Goal: Download file/media

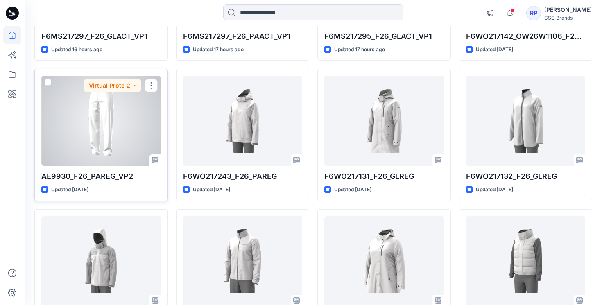
scroll to position [187, 0]
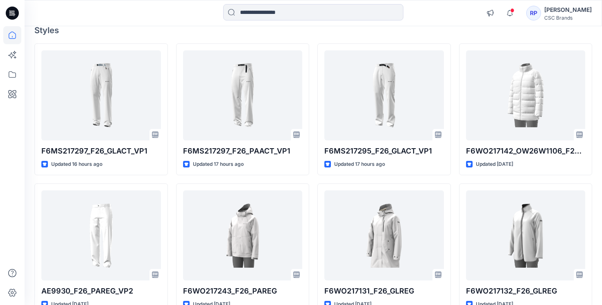
scroll to position [74, 0]
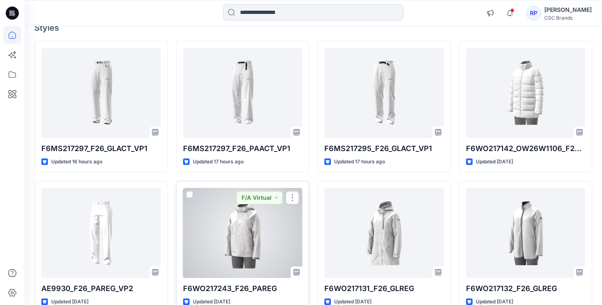
click at [232, 235] on div at bounding box center [243, 233] width 120 height 90
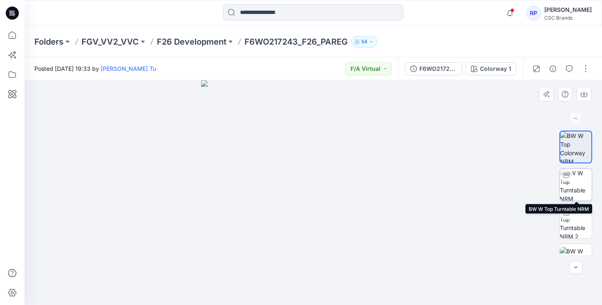
click at [571, 191] on img at bounding box center [576, 185] width 32 height 32
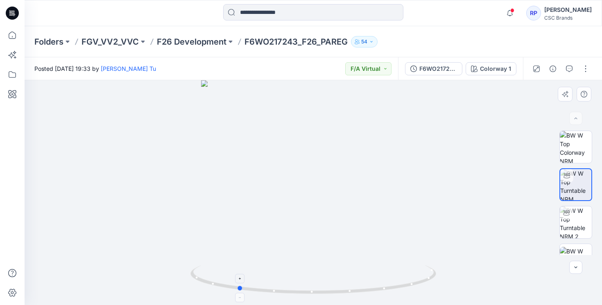
drag, startPoint x: 313, startPoint y: 292, endPoint x: 236, endPoint y: 297, distance: 77.6
click at [236, 296] on icon at bounding box center [314, 280] width 248 height 31
drag, startPoint x: 380, startPoint y: 290, endPoint x: 271, endPoint y: 302, distance: 108.8
click at [271, 302] on div at bounding box center [313, 192] width 577 height 225
drag, startPoint x: 378, startPoint y: 293, endPoint x: 293, endPoint y: 295, distance: 84.8
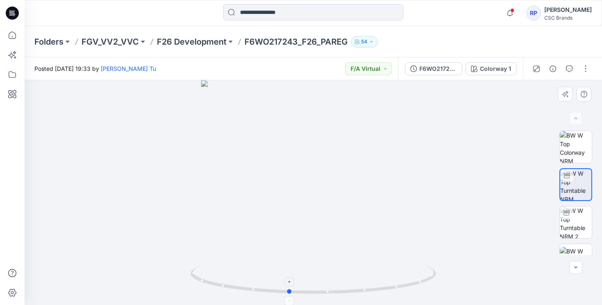
click at [293, 295] on icon at bounding box center [314, 280] width 248 height 31
click at [578, 227] on img at bounding box center [576, 222] width 32 height 32
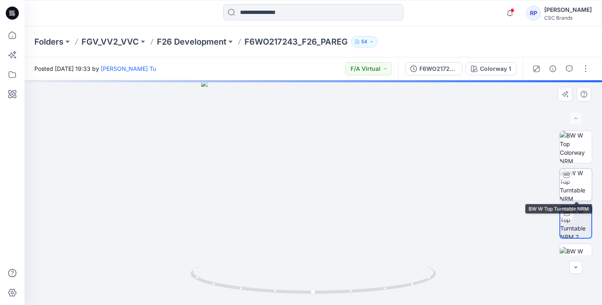
click at [578, 185] on img at bounding box center [576, 185] width 32 height 32
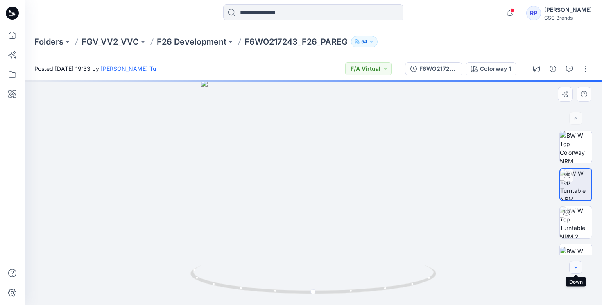
click at [578, 269] on icon "button" at bounding box center [575, 267] width 7 height 7
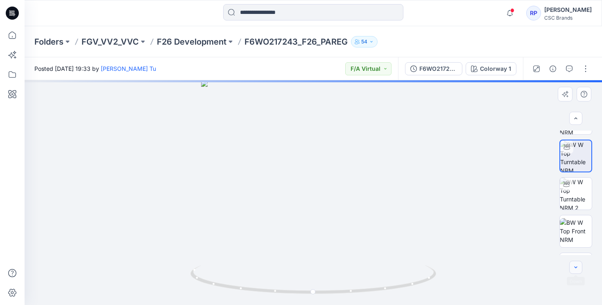
scroll to position [32, 0]
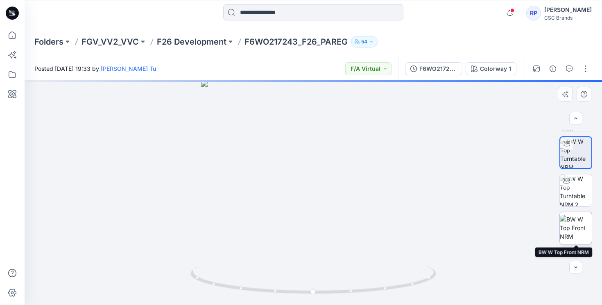
click at [576, 241] on img at bounding box center [576, 228] width 32 height 26
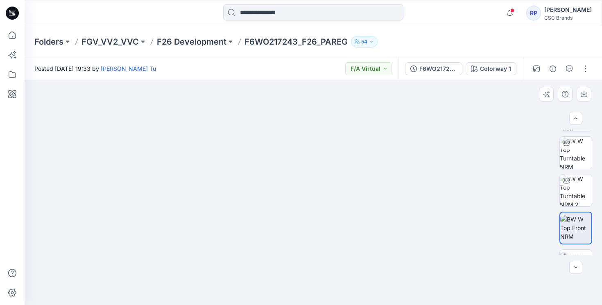
drag, startPoint x: 331, startPoint y: 227, endPoint x: 331, endPoint y: 299, distance: 71.7
click at [331, 299] on img at bounding box center [313, 145] width 532 height 319
click at [346, 156] on img at bounding box center [313, 152] width 532 height 307
click at [577, 190] on img at bounding box center [576, 190] width 32 height 32
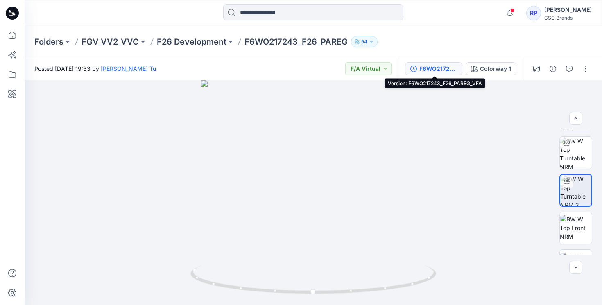
click at [443, 67] on div "F6WO217243_F26_PAREG_VFA" at bounding box center [438, 68] width 38 height 9
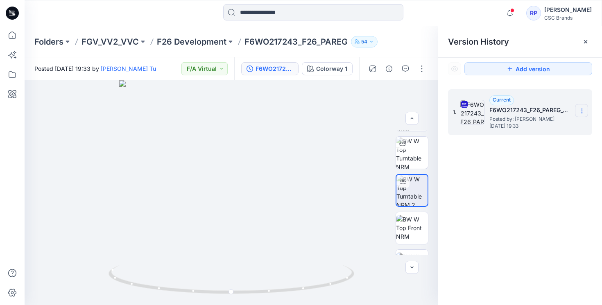
click at [586, 110] on section at bounding box center [581, 110] width 13 height 13
click at [538, 130] on span "Download Source BW File" at bounding box center [540, 127] width 69 height 10
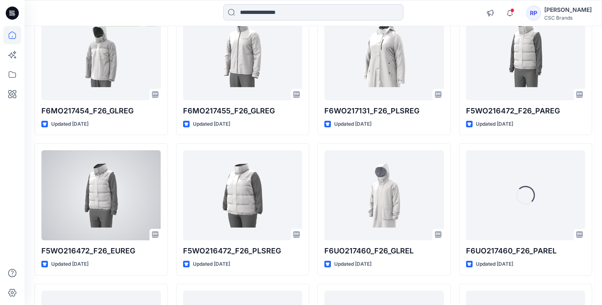
scroll to position [395, 0]
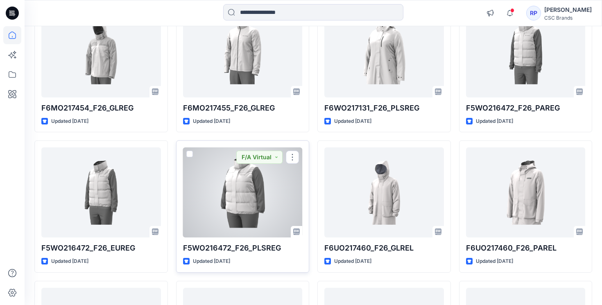
click at [233, 216] on div at bounding box center [243, 192] width 120 height 90
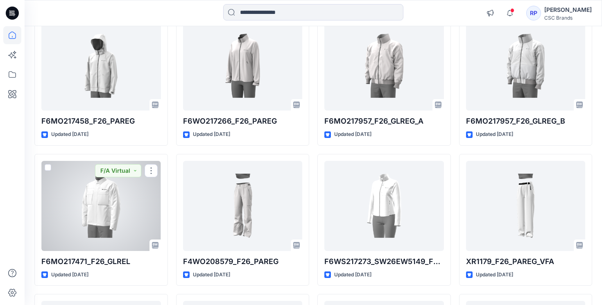
scroll to position [869, 0]
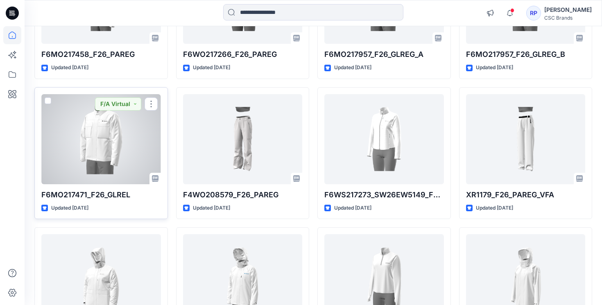
click at [109, 155] on div at bounding box center [101, 139] width 120 height 90
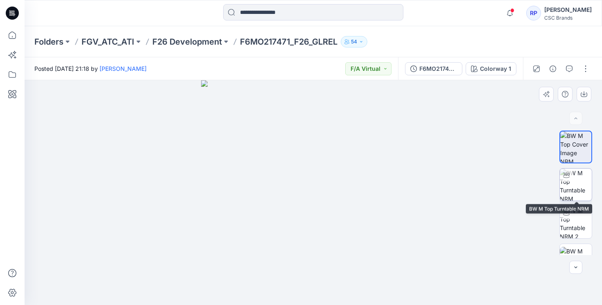
click at [583, 195] on img at bounding box center [576, 185] width 32 height 32
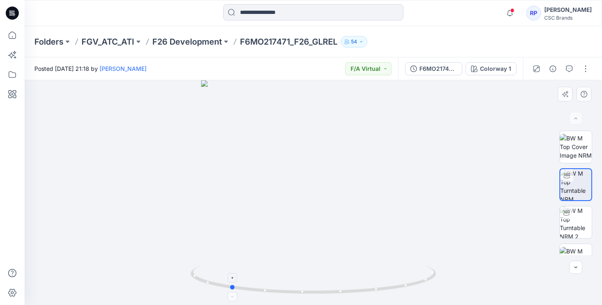
drag, startPoint x: 315, startPoint y: 294, endPoint x: 229, endPoint y: 294, distance: 85.6
click at [229, 294] on icon at bounding box center [314, 280] width 248 height 31
drag, startPoint x: 375, startPoint y: 291, endPoint x: 269, endPoint y: 295, distance: 106.1
click at [269, 295] on icon at bounding box center [314, 280] width 248 height 31
drag, startPoint x: 399, startPoint y: 282, endPoint x: 276, endPoint y: 301, distance: 124.4
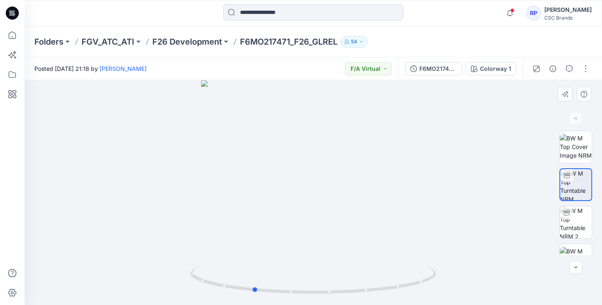
click at [276, 301] on div at bounding box center [313, 192] width 577 height 225
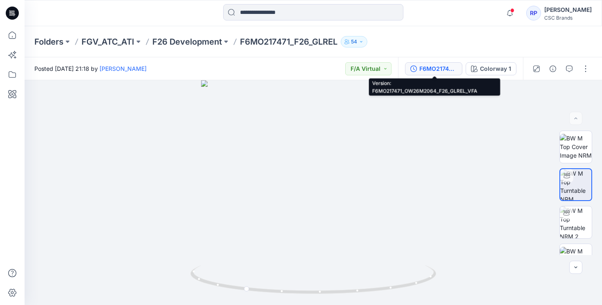
click at [430, 72] on div "F6MO217471_OW26M2064_F26_GLREL_VFA" at bounding box center [438, 68] width 38 height 9
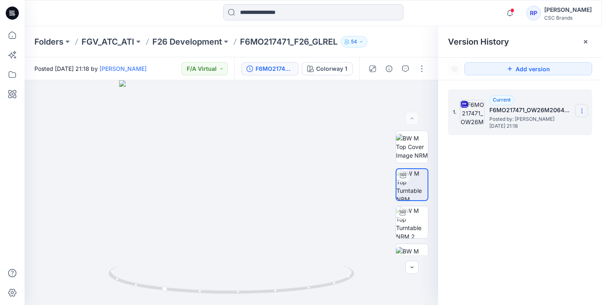
click at [579, 107] on section at bounding box center [581, 110] width 13 height 13
click at [534, 130] on span "Download Source BW File" at bounding box center [540, 127] width 69 height 10
drag, startPoint x: 285, startPoint y: 291, endPoint x: 218, endPoint y: 294, distance: 67.6
click at [219, 294] on icon at bounding box center [233, 280] width 248 height 31
click at [249, 11] on input at bounding box center [313, 12] width 180 height 16
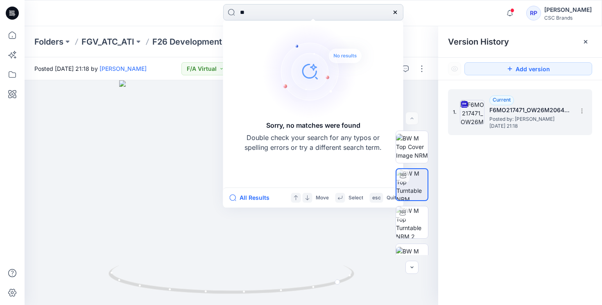
type input "*"
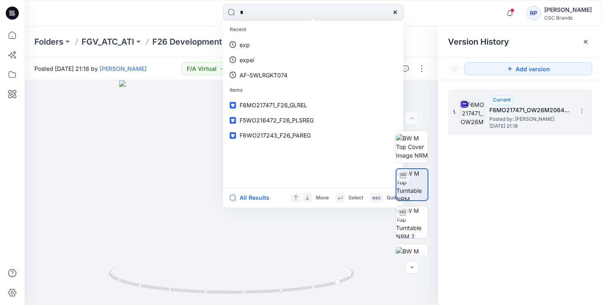
type input "*"
